Goal: Communication & Community: Answer question/provide support

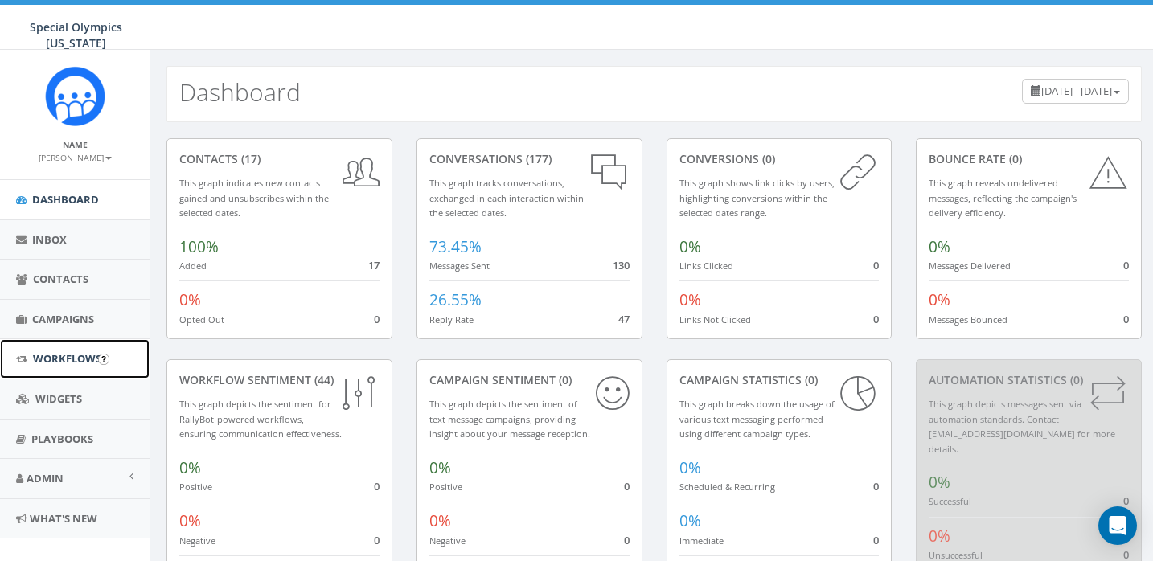
click at [52, 345] on link "Workflows" at bounding box center [75, 358] width 150 height 39
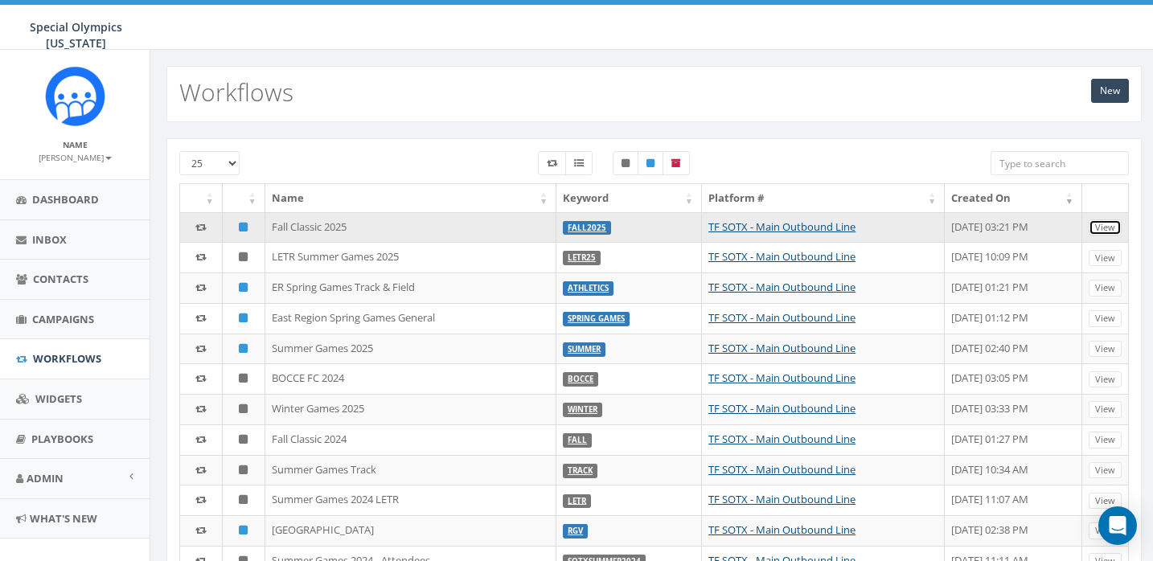
click at [1109, 235] on link "View" at bounding box center [1104, 227] width 33 height 17
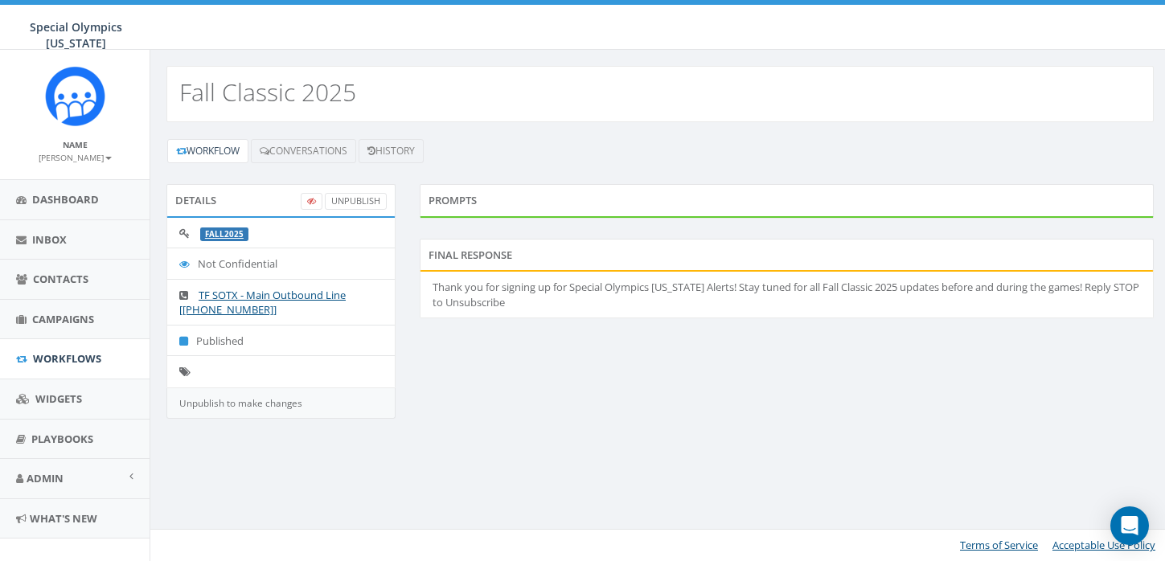
click at [329, 138] on div "Workflow Conversations History" at bounding box center [659, 151] width 987 height 26
click at [331, 141] on link "Conversations" at bounding box center [303, 151] width 105 height 24
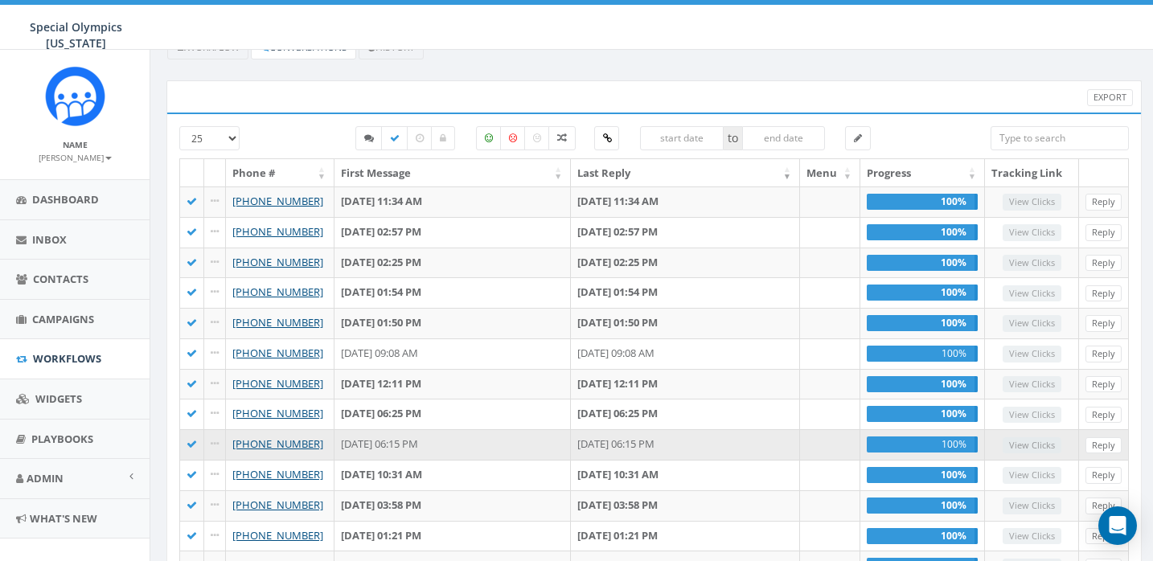
scroll to position [165, 0]
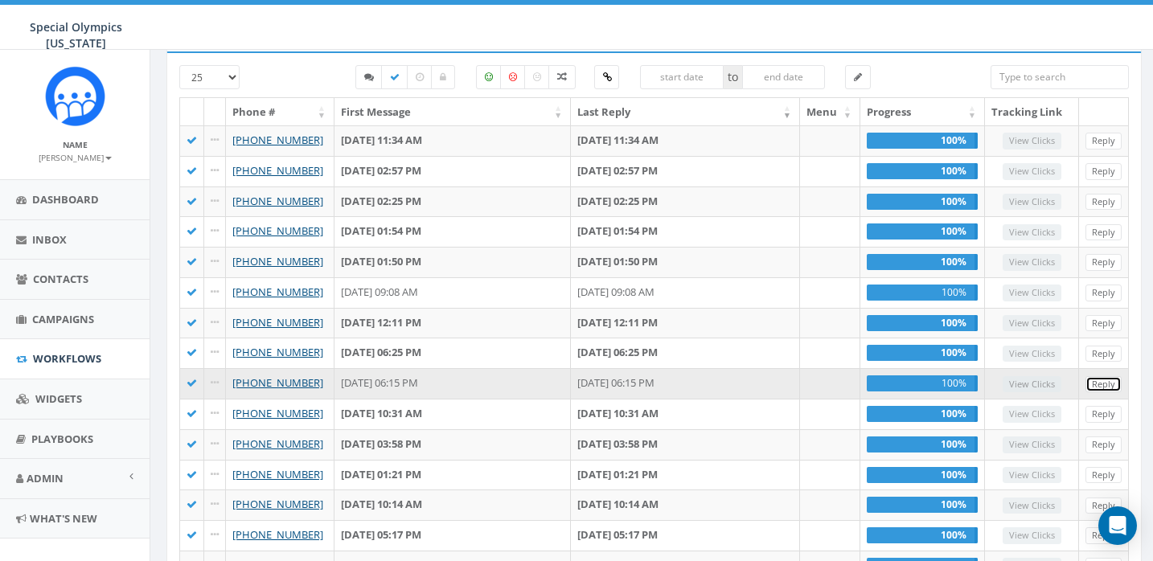
click at [1097, 383] on link "Reply" at bounding box center [1103, 384] width 36 height 17
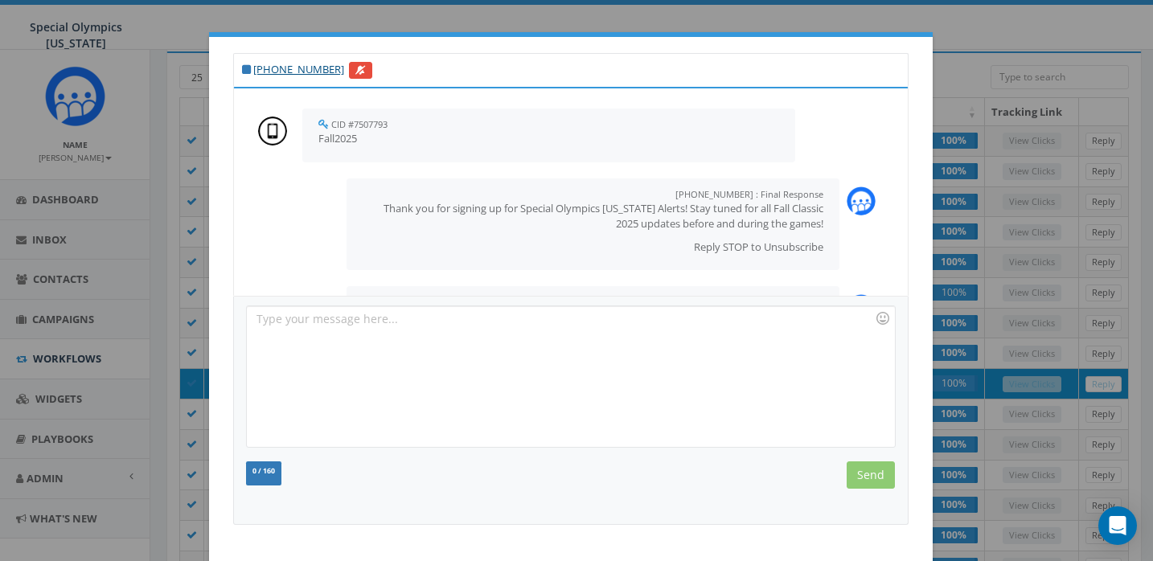
scroll to position [94, 0]
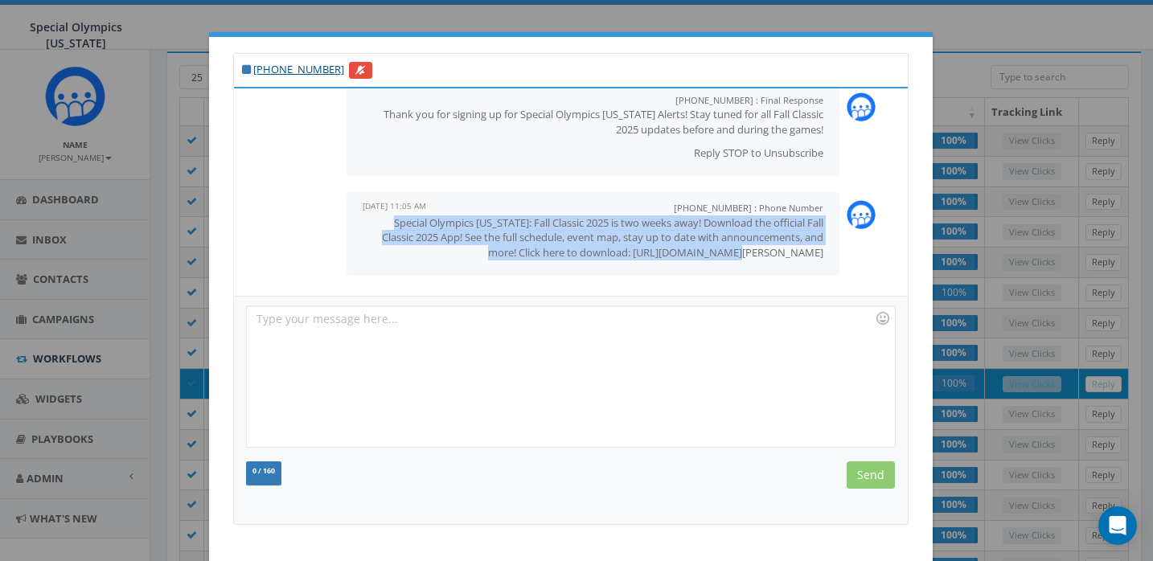
drag, startPoint x: 812, startPoint y: 248, endPoint x: 305, endPoint y: 221, distance: 507.1
click at [305, 221] on div "+1 844-607-0095 : Phone Number September 19, 2025 11:05 AM Special Olympics Tex…" at bounding box center [571, 234] width 658 height 100
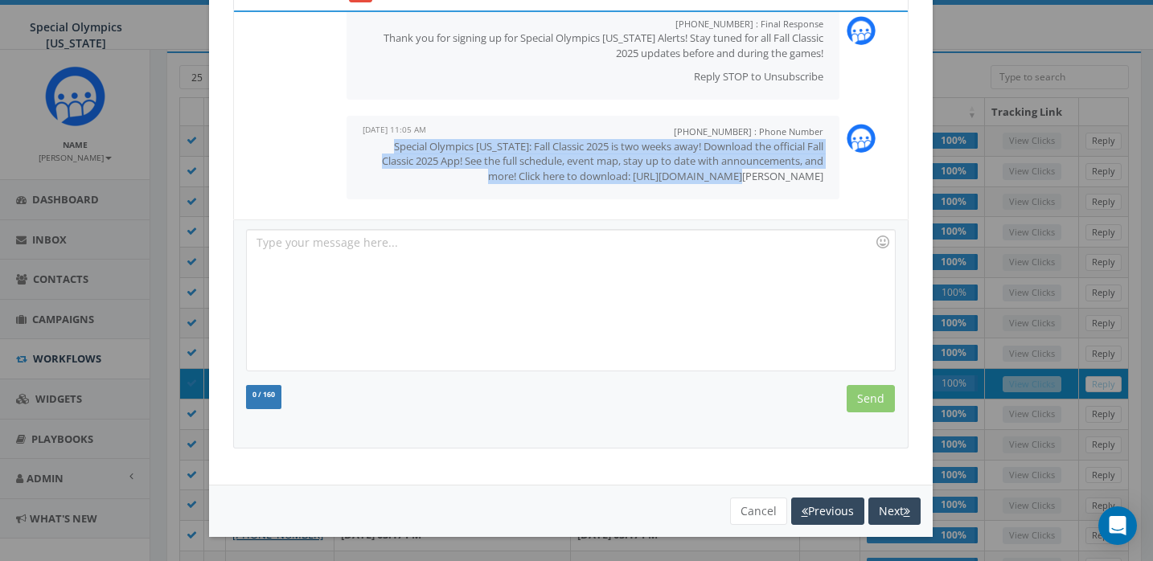
copy p "Special Olympics Texas: Fall Classic 2025 is two weeks away! Download the offic…"
click at [730, 512] on button "Cancel" at bounding box center [758, 511] width 57 height 27
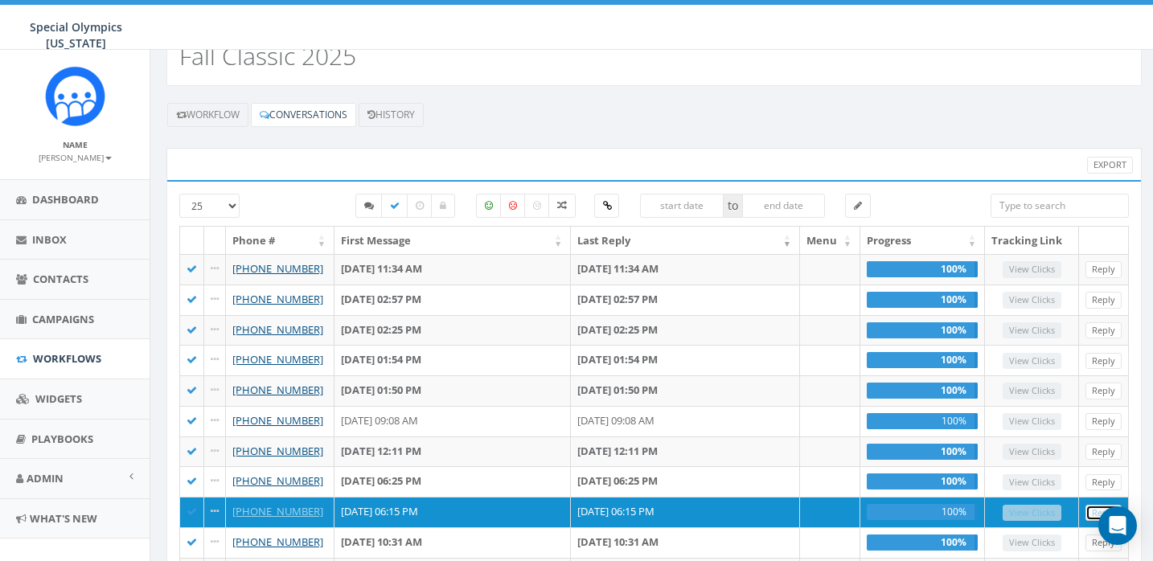
scroll to position [0, 0]
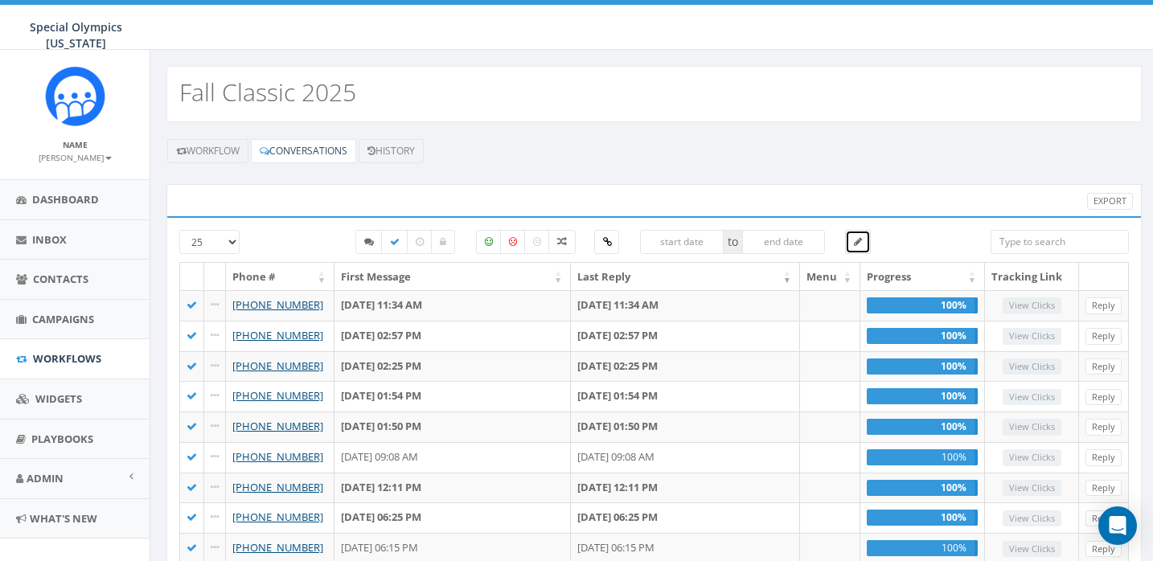
click at [867, 240] on link at bounding box center [858, 242] width 26 height 24
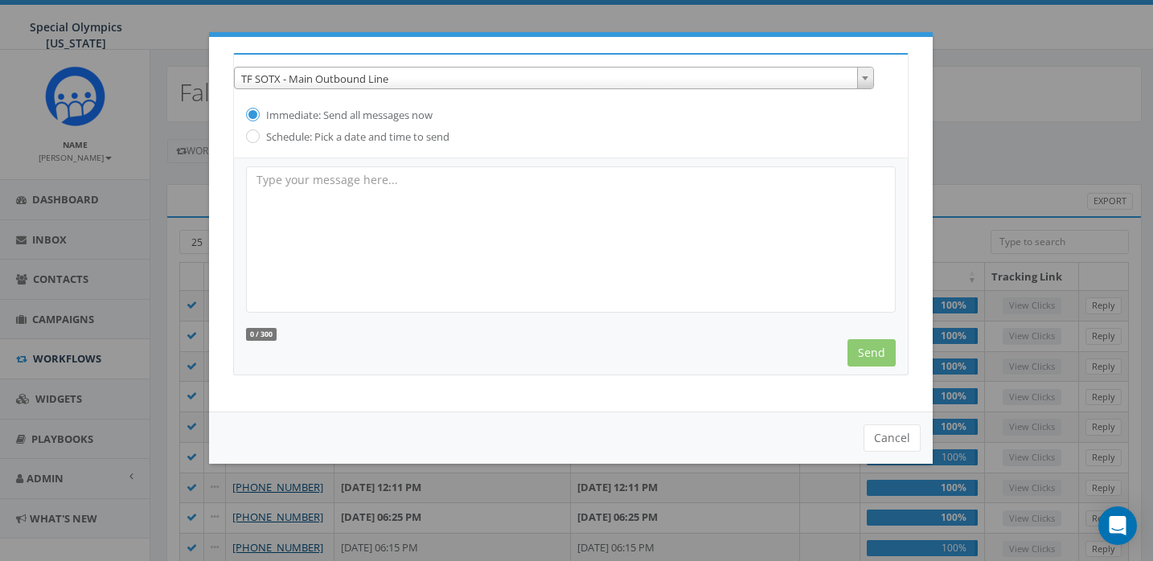
click at [514, 158] on div "0 / 300 The following statement will be added to your message " Reply STOP to u…" at bounding box center [570, 266] width 675 height 217
click at [484, 191] on textarea at bounding box center [570, 239] width 649 height 146
paste textarea "Special Olympics Texas: Fall Classic 2025 is two weeks away! Download the offic…"
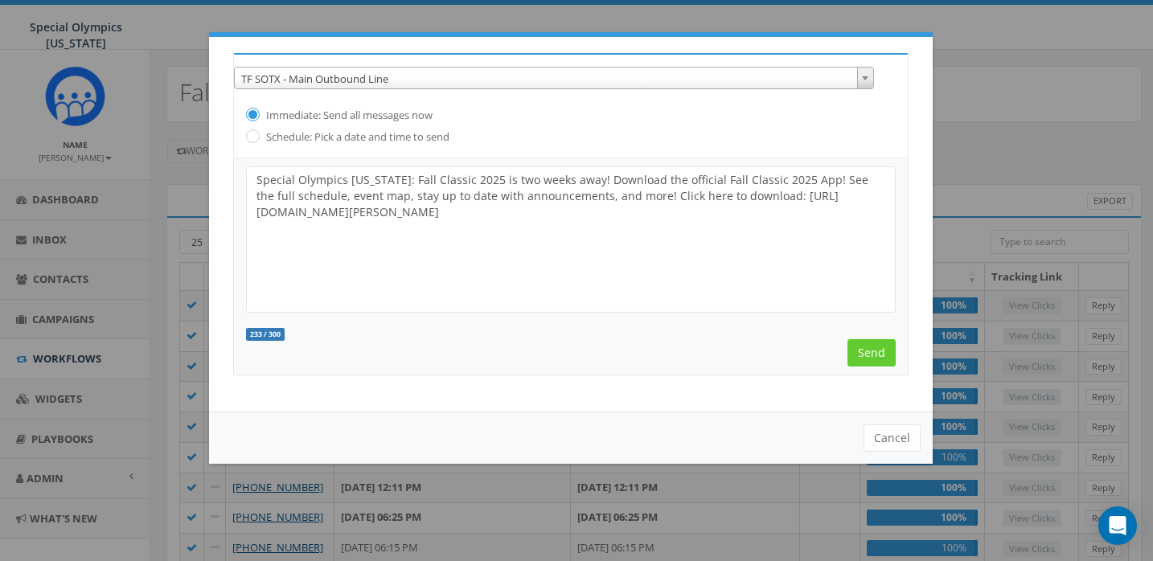
drag, startPoint x: 568, startPoint y: 183, endPoint x: 380, endPoint y: 182, distance: 187.3
click at [380, 182] on textarea "Special Olympics Texas: Fall Classic 2025 is two weeks away! Download the offic…" at bounding box center [570, 239] width 649 height 146
click at [609, 222] on textarea "Special Olympics Texas: It is officially Fall Classic 2025 Week! Download the o…" at bounding box center [570, 239] width 649 height 146
type textarea "Special Olympics Texas: It is officially Fall Classic 2025 Week! Download the o…"
click at [859, 350] on input "Send" at bounding box center [871, 352] width 48 height 27
